Goal: Task Accomplishment & Management: Use online tool/utility

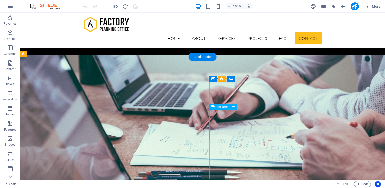
scroll to position [1624, 0]
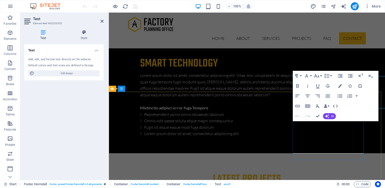
scroll to position [1669, 0]
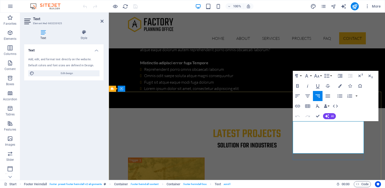
drag, startPoint x: 327, startPoint y: 131, endPoint x: 359, endPoint y: 131, distance: 32.0
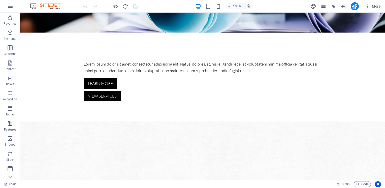
scroll to position [0, 0]
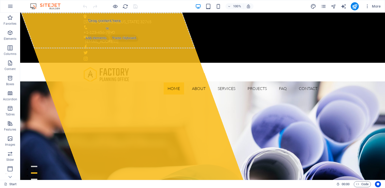
drag, startPoint x: 383, startPoint y: 74, endPoint x: 402, endPoint y: 24, distance: 53.4
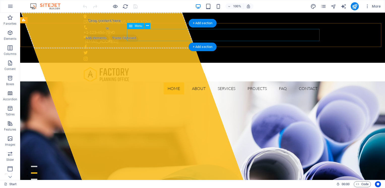
click at [246, 82] on nav "Home About Services Projects FAQ Contact" at bounding box center [203, 88] width 238 height 12
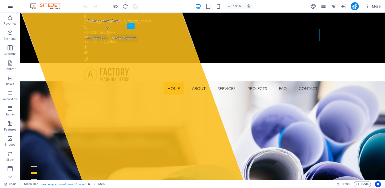
click at [13, 6] on icon "button" at bounding box center [10, 6] width 6 height 6
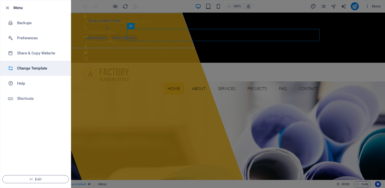
click at [23, 70] on h6 "Change Template" at bounding box center [40, 68] width 47 height 6
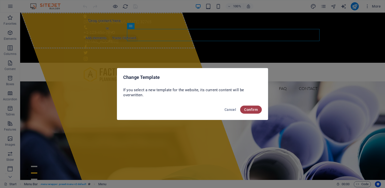
click at [247, 111] on span "Confirm" at bounding box center [251, 110] width 14 height 4
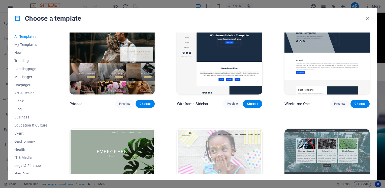
scroll to position [2115, 0]
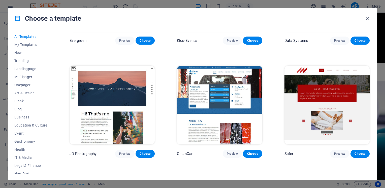
click at [368, 17] on icon "button" at bounding box center [368, 19] width 6 height 6
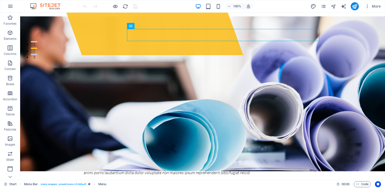
scroll to position [0, 0]
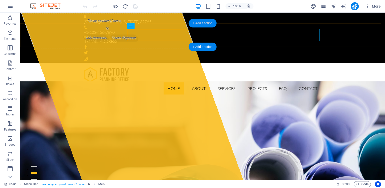
click at [197, 24] on div "+ Add section" at bounding box center [203, 23] width 28 height 9
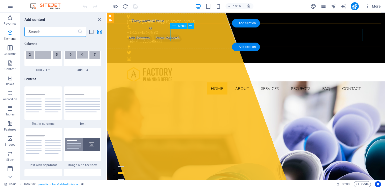
scroll to position [881, 0]
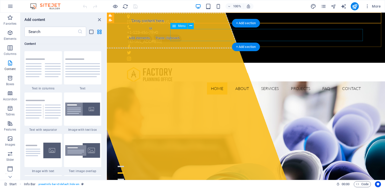
click at [180, 82] on nav "Home About Services Projects FAQ Contact" at bounding box center [246, 88] width 238 height 12
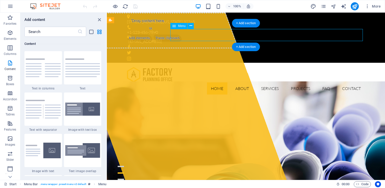
click at [181, 82] on nav "Home About Services Projects FAQ Contact" at bounding box center [246, 88] width 238 height 12
select select
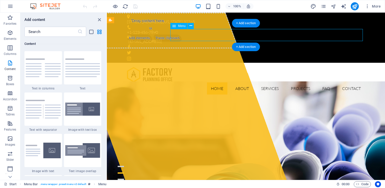
select select
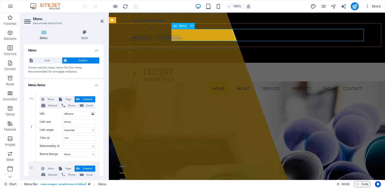
click at [183, 26] on span "Menu" at bounding box center [183, 25] width 8 height 3
click at [192, 27] on icon at bounding box center [191, 25] width 3 height 5
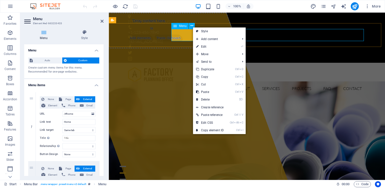
click at [171, 21] on div "[STREET_ADDRESS][US_STATE] +1-123-456-7890 [EMAIL_ADDRESS]" at bounding box center [247, 38] width 276 height 50
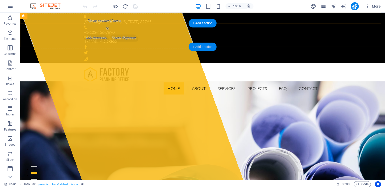
drag, startPoint x: 205, startPoint y: 46, endPoint x: 98, endPoint y: 33, distance: 107.3
click at [205, 46] on div "+ Add section" at bounding box center [203, 47] width 28 height 9
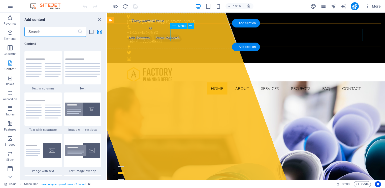
click at [339, 82] on nav "Home About Services Projects FAQ Contact" at bounding box center [246, 88] width 238 height 12
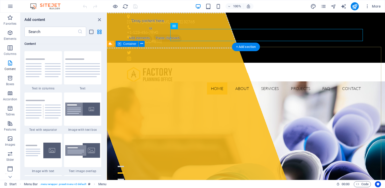
drag, startPoint x: 297, startPoint y: 97, endPoint x: 321, endPoint y: 100, distance: 24.6
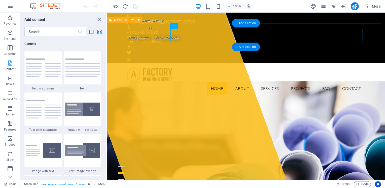
click at [363, 63] on div "Home About Services Projects FAQ Contact" at bounding box center [246, 81] width 278 height 36
click at [362, 82] on nav "Home About Services Projects FAQ Contact" at bounding box center [246, 88] width 238 height 12
click at [344, 82] on nav "Home About Services Projects FAQ Contact" at bounding box center [246, 88] width 238 height 12
select select
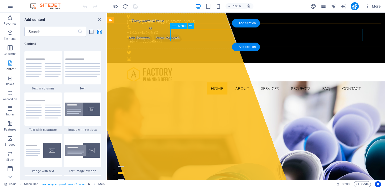
select select
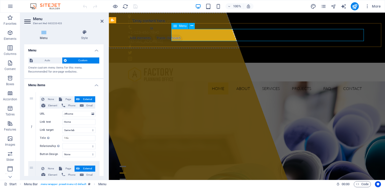
click at [185, 82] on nav "Home About Services Projects FAQ Contact" at bounding box center [247, 88] width 238 height 12
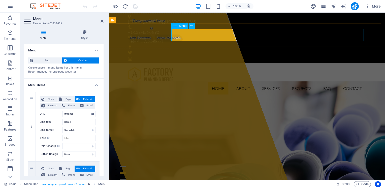
click at [185, 82] on nav "Home About Services Projects FAQ Contact" at bounding box center [247, 88] width 238 height 12
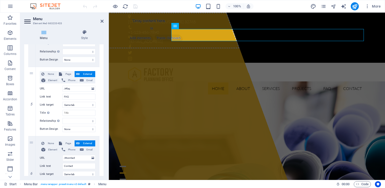
scroll to position [345, 0]
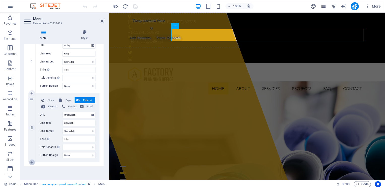
click at [31, 161] on icon at bounding box center [31, 162] width 3 height 4
select select
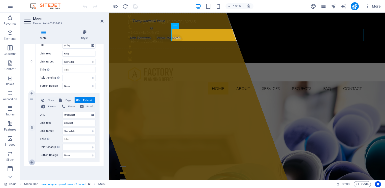
select select
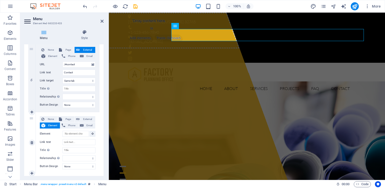
scroll to position [407, 0]
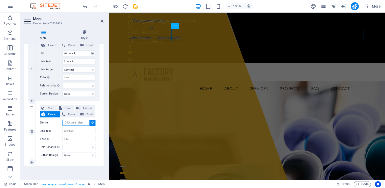
click at [75, 122] on input "Element" at bounding box center [75, 123] width 26 height 6
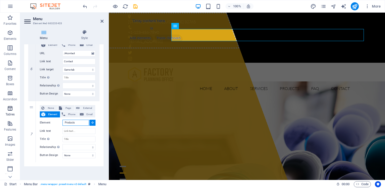
type input "Products"
click at [181, 82] on nav "Home About Services Projects FAQ Contact" at bounding box center [247, 88] width 238 height 12
select select
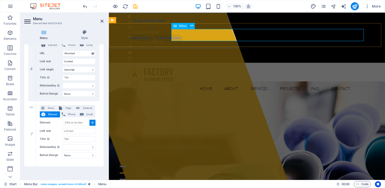
select select
type input "#ed-663233433"
select select
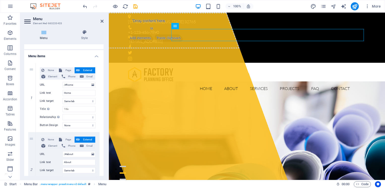
scroll to position [0, 0]
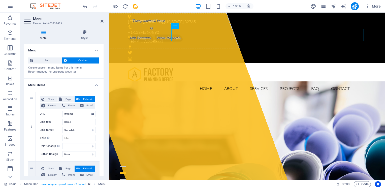
click at [35, 84] on h4 "Menu items" at bounding box center [63, 83] width 79 height 9
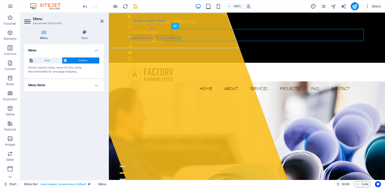
click at [44, 85] on h4 "Menu items" at bounding box center [63, 85] width 79 height 12
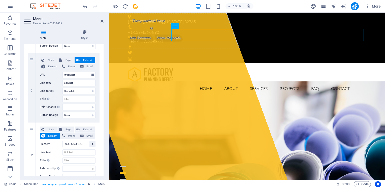
scroll to position [407, 0]
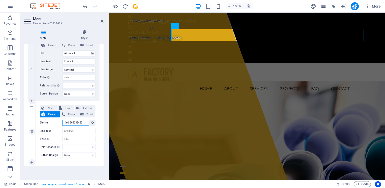
click at [73, 122] on input "#ed-663233433" at bounding box center [75, 123] width 26 height 6
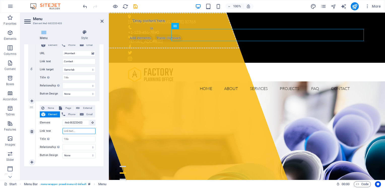
click at [76, 131] on input "Link text" at bounding box center [78, 131] width 33 height 6
type input "products"
select select
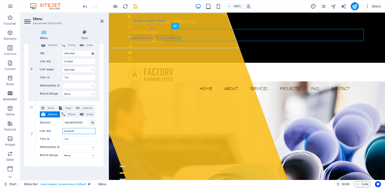
select select
type input "products"
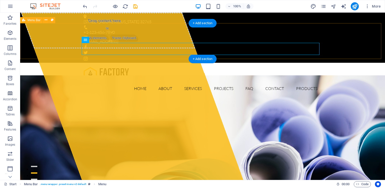
select select
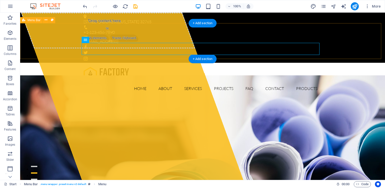
select select
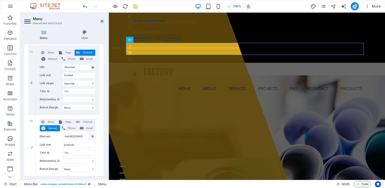
scroll to position [407, 0]
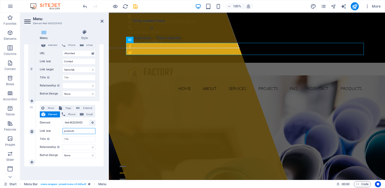
click at [83, 132] on input "products" at bounding box center [78, 131] width 33 height 6
click at [63, 107] on span "Page" at bounding box center [67, 108] width 9 height 6
select select
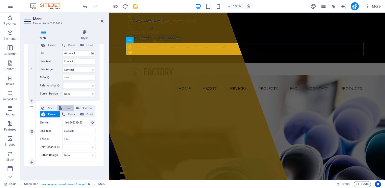
select select
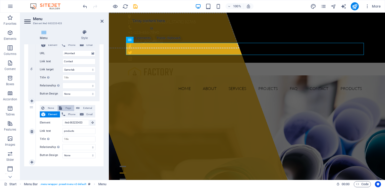
select select
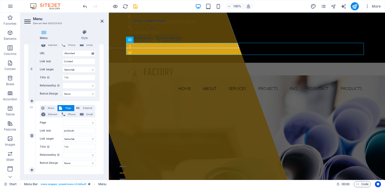
click at [63, 107] on span "Page" at bounding box center [67, 108] width 9 height 6
click at [71, 122] on select "Start Subpage Legal notice Privacy" at bounding box center [78, 123] width 33 height 6
click at [71, 123] on select "Start Subpage Legal notice Privacy" at bounding box center [78, 123] width 33 height 6
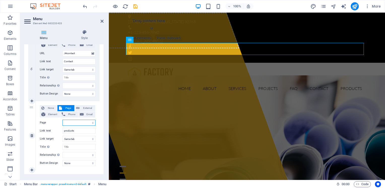
click at [75, 122] on select "Start Subpage Legal notice Privacy" at bounding box center [78, 123] width 33 height 6
select select "3"
select select
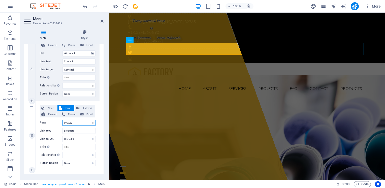
select select
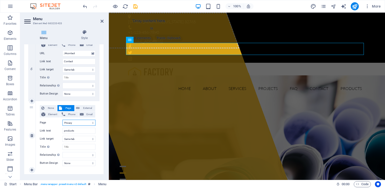
click at [75, 123] on select "Start Subpage Legal notice Privacy" at bounding box center [78, 123] width 33 height 6
select select "0"
click at [62, 120] on select "Start Subpage Legal notice Privacy" at bounding box center [78, 123] width 33 height 6
select select
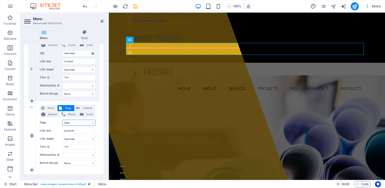
select select
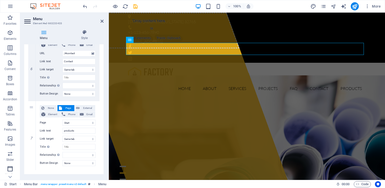
click at [12, 171] on icon "button" at bounding box center [10, 169] width 6 height 6
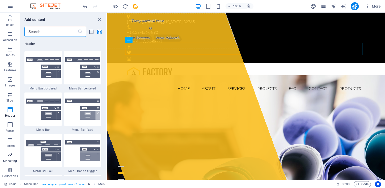
scroll to position [0, 0]
